Goal: Check status

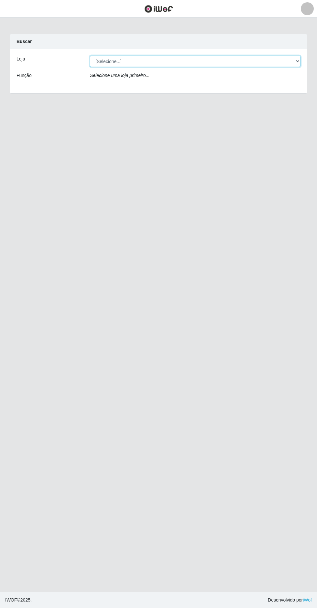
click at [206, 59] on select "[Selecione...] Extrabom - Loja 05 [GEOGRAPHIC_DATA]" at bounding box center [195, 61] width 211 height 11
select select "494"
click at [90, 56] on select "[Selecione...] Extrabom - Loja 05 [GEOGRAPHIC_DATA]" at bounding box center [195, 61] width 211 height 11
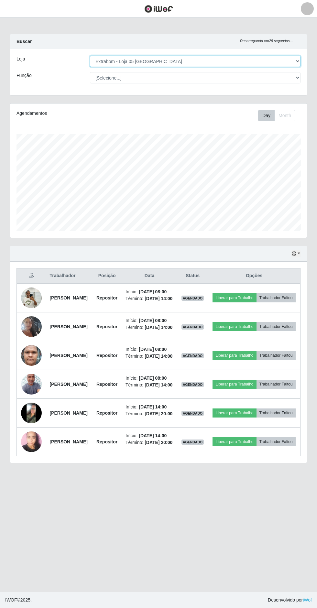
scroll to position [134, 297]
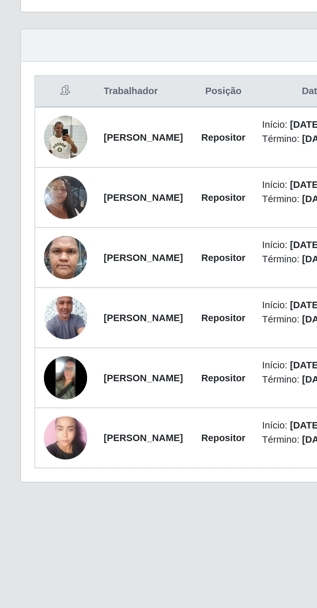
click at [27, 342] on img at bounding box center [31, 326] width 21 height 37
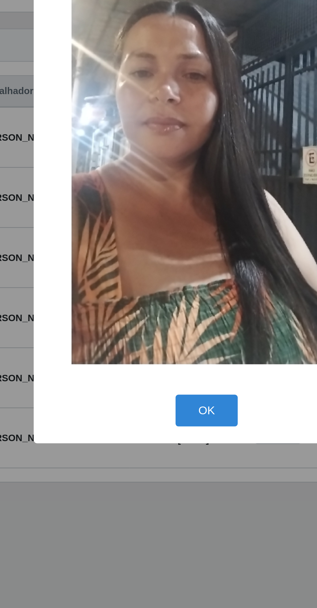
click at [160, 436] on button "OK" at bounding box center [159, 428] width 30 height 15
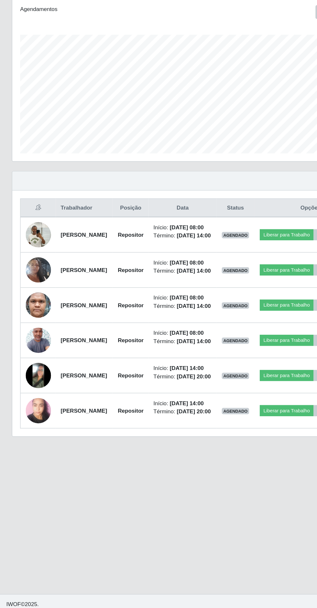
click at [28, 302] on img at bounding box center [31, 297] width 21 height 27
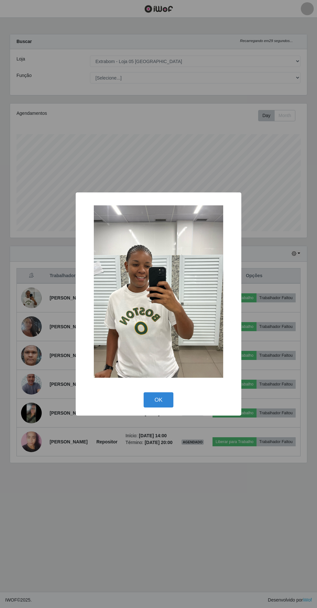
click at [168, 407] on button "OK" at bounding box center [159, 399] width 30 height 15
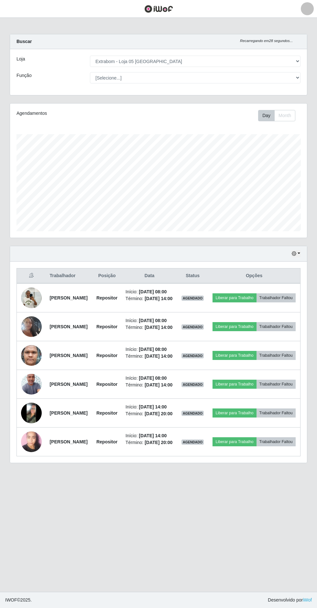
click at [37, 370] on td at bounding box center [31, 355] width 29 height 29
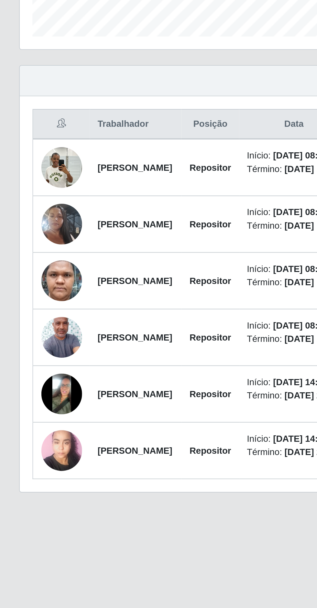
click at [26, 377] on img at bounding box center [31, 355] width 21 height 43
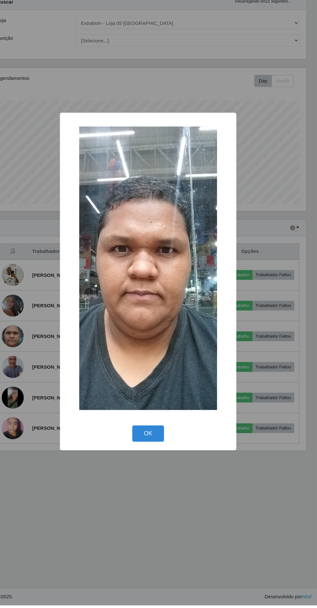
scroll to position [0, 0]
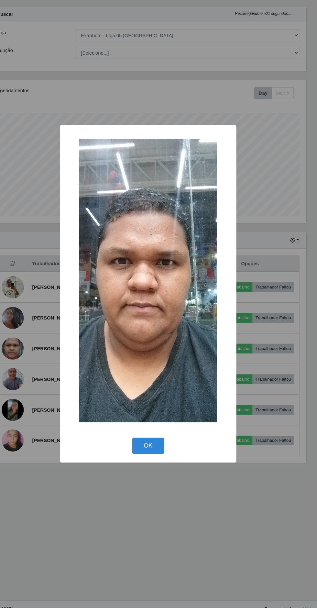
click at [151, 454] on button "OK" at bounding box center [159, 446] width 30 height 15
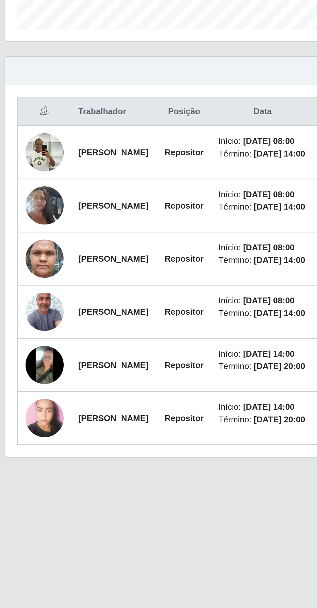
click at [29, 407] on img at bounding box center [31, 384] width 21 height 46
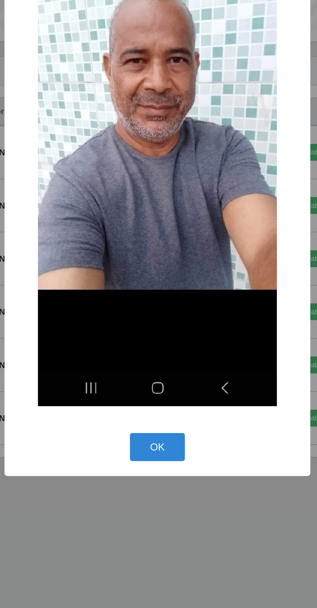
click at [163, 465] on button "OK" at bounding box center [159, 457] width 30 height 15
